Goal: Information Seeking & Learning: Learn about a topic

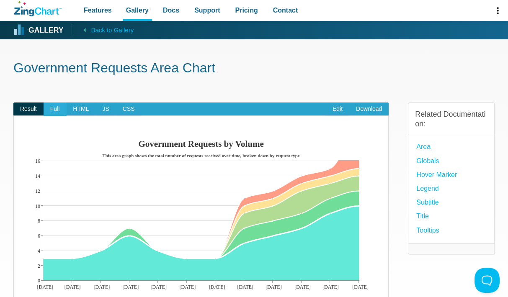
click at [55, 105] on span "Full" at bounding box center [55, 109] width 23 height 13
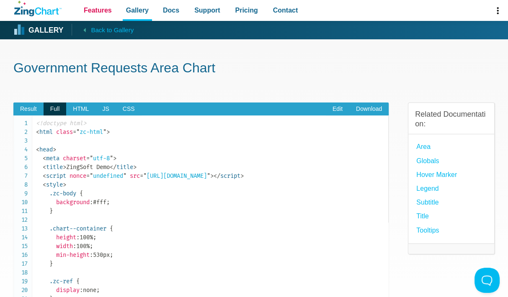
click at [99, 10] on span "Features" at bounding box center [98, 10] width 28 height 11
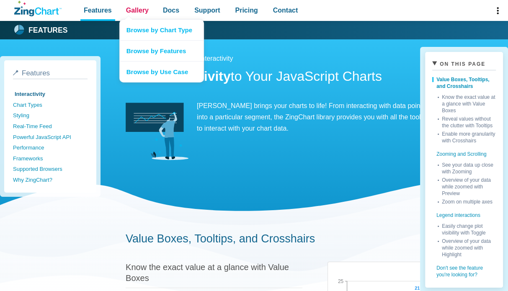
click at [123, 10] on link "Gallery" at bounding box center [137, 10] width 29 height 21
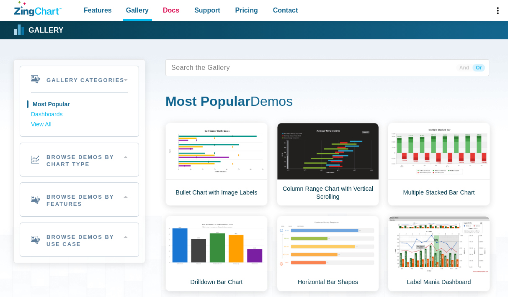
click at [174, 10] on span "Docs" at bounding box center [171, 10] width 16 height 11
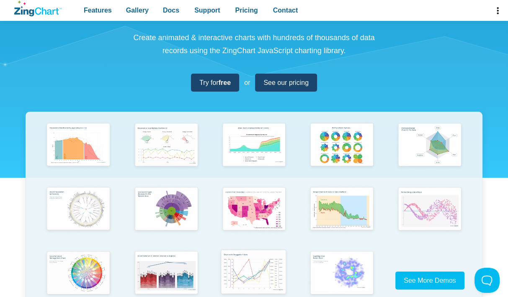
scroll to position [126, 0]
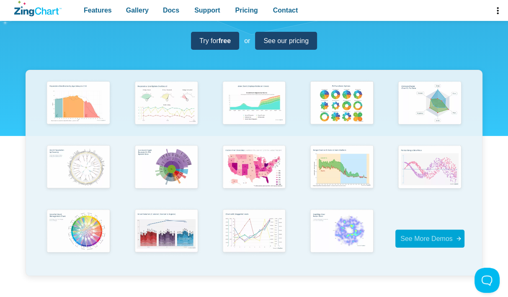
click at [432, 238] on span "See More Demos" at bounding box center [426, 238] width 52 height 7
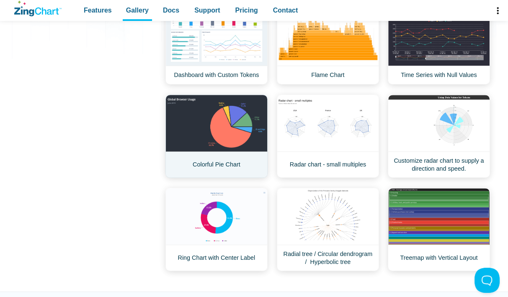
scroll to position [251, 0]
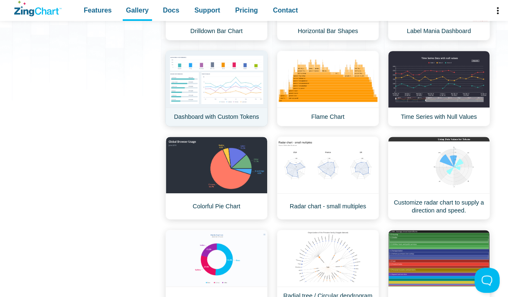
click at [220, 97] on link "Dashboard with Custom Tokens" at bounding box center [216, 89] width 102 height 76
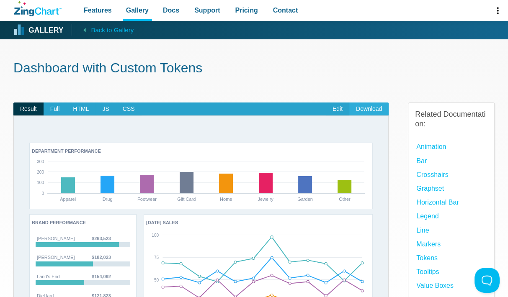
click at [368, 111] on link "Download" at bounding box center [368, 109] width 39 height 13
click at [55, 105] on span "Full" at bounding box center [55, 109] width 23 height 13
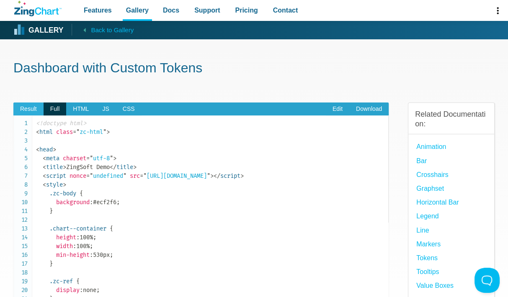
click at [23, 103] on span "Result" at bounding box center [28, 109] width 30 height 13
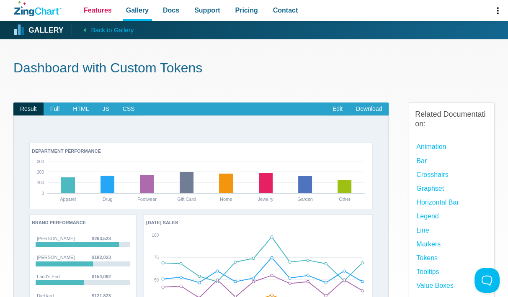
click at [95, 8] on span "Features" at bounding box center [98, 10] width 28 height 11
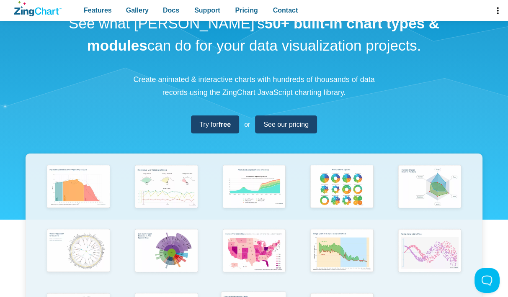
scroll to position [168, 0]
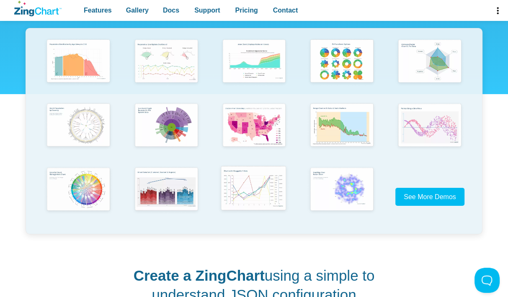
click at [249, 195] on img "App Content" at bounding box center [253, 190] width 72 height 52
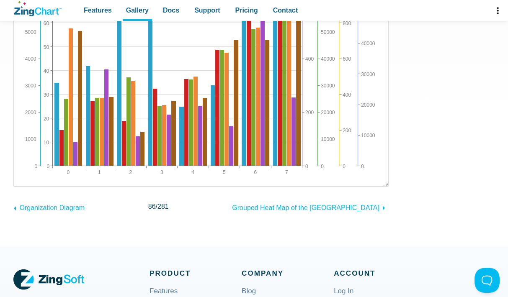
scroll to position [42, 0]
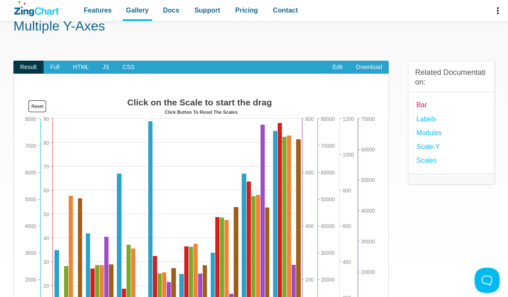
click at [418, 105] on link "Bar" at bounding box center [421, 104] width 10 height 11
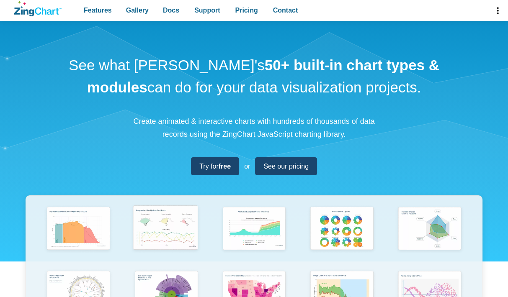
click at [188, 226] on div "App Content" at bounding box center [254, 299] width 457 height 206
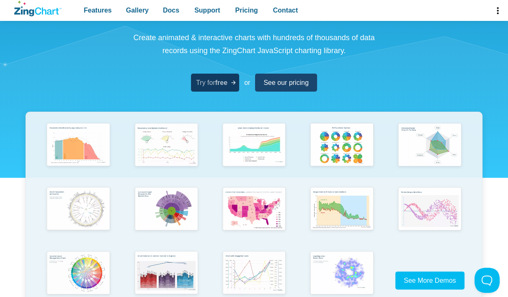
scroll to position [42, 0]
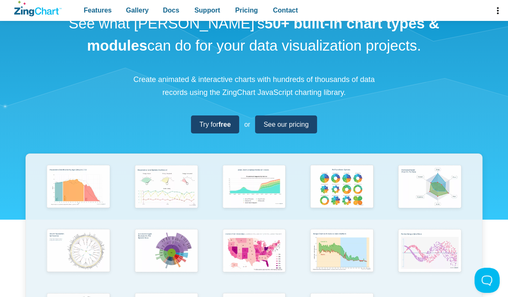
click at [190, 83] on p "Create animated & interactive charts with hundreds of thousands of data records…" at bounding box center [254, 86] width 251 height 26
click at [170, 83] on p "Create animated & interactive charts with hundreds of thousands of data records…" at bounding box center [254, 86] width 251 height 26
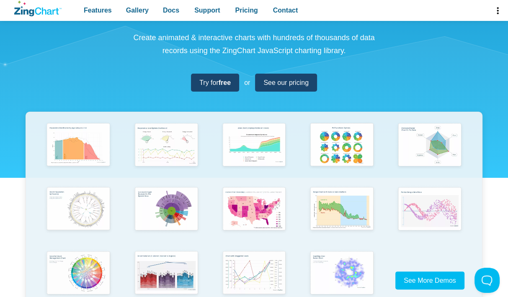
scroll to position [126, 0]
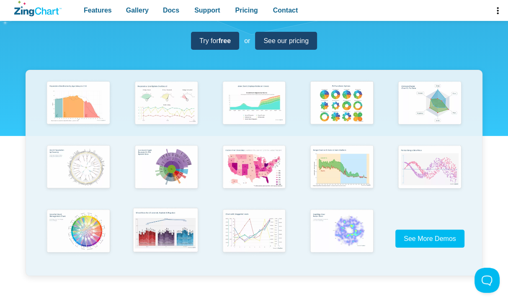
click at [179, 227] on img "App Content" at bounding box center [165, 232] width 72 height 52
